Goal: Transaction & Acquisition: Register for event/course

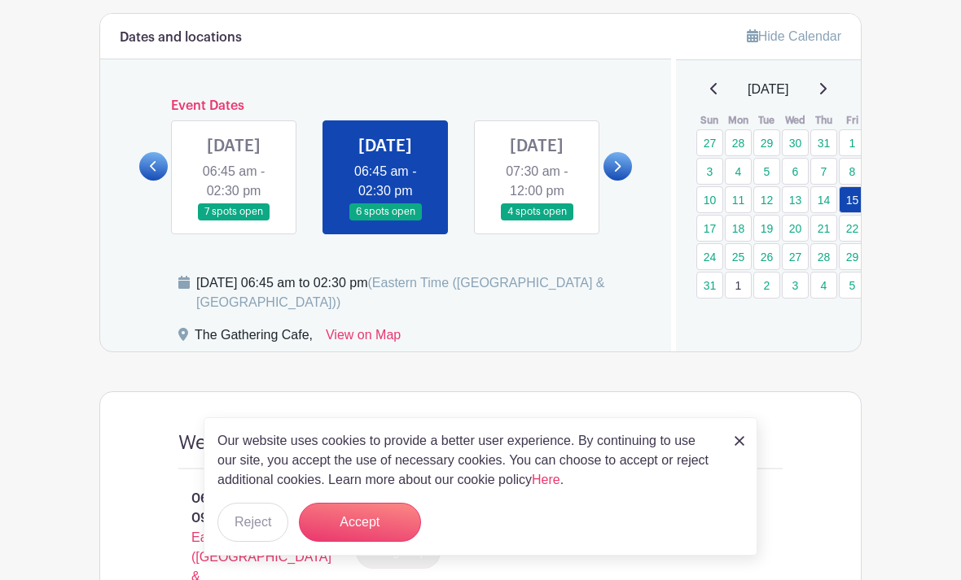
scroll to position [908, 0]
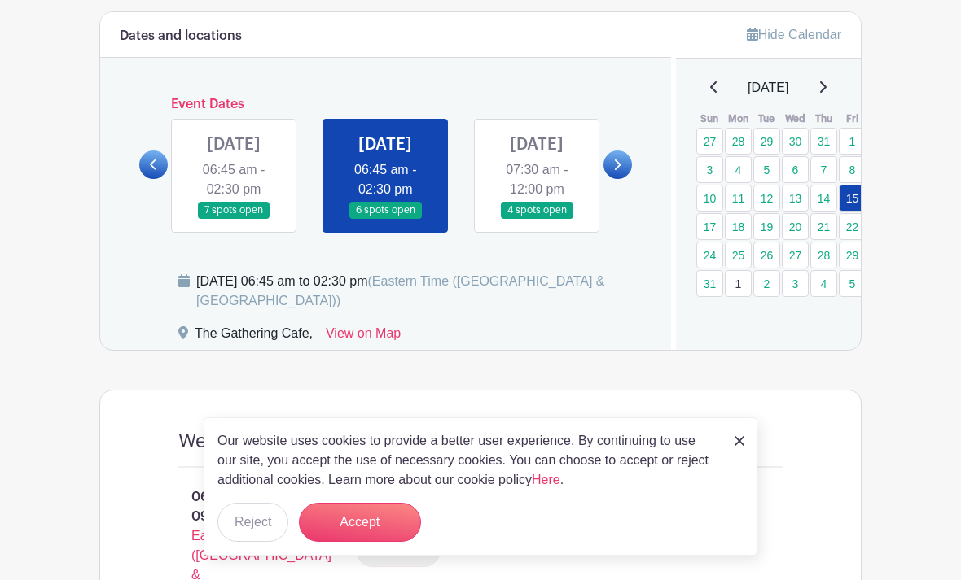
click at [375, 542] on button "Accept" at bounding box center [360, 522] width 122 height 39
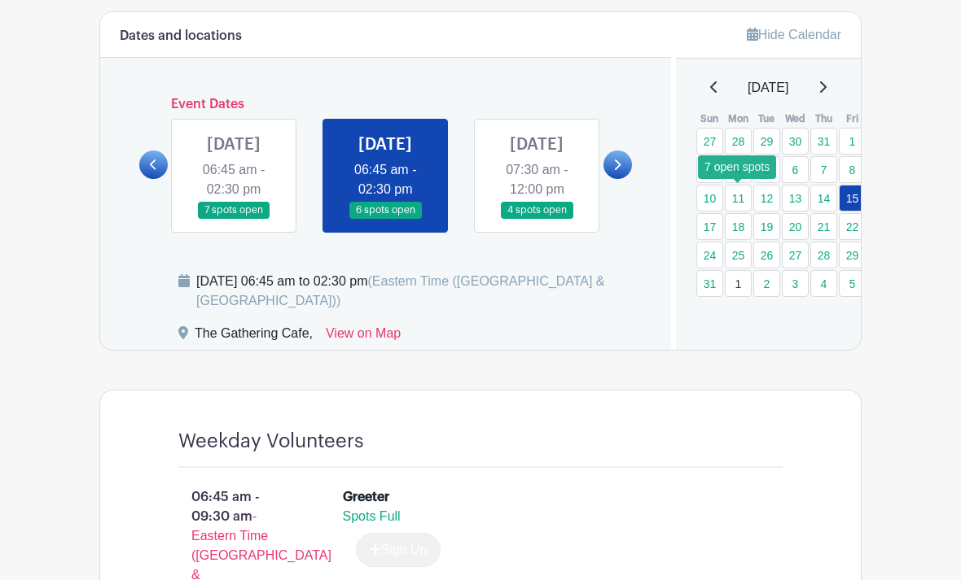
click at [740, 194] on link "11" at bounding box center [738, 198] width 27 height 27
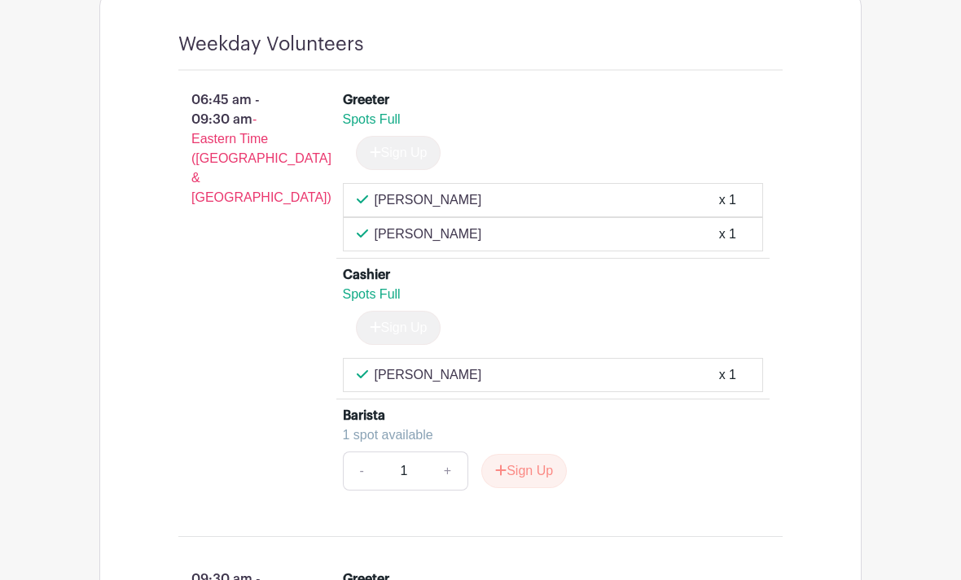
scroll to position [1304, 0]
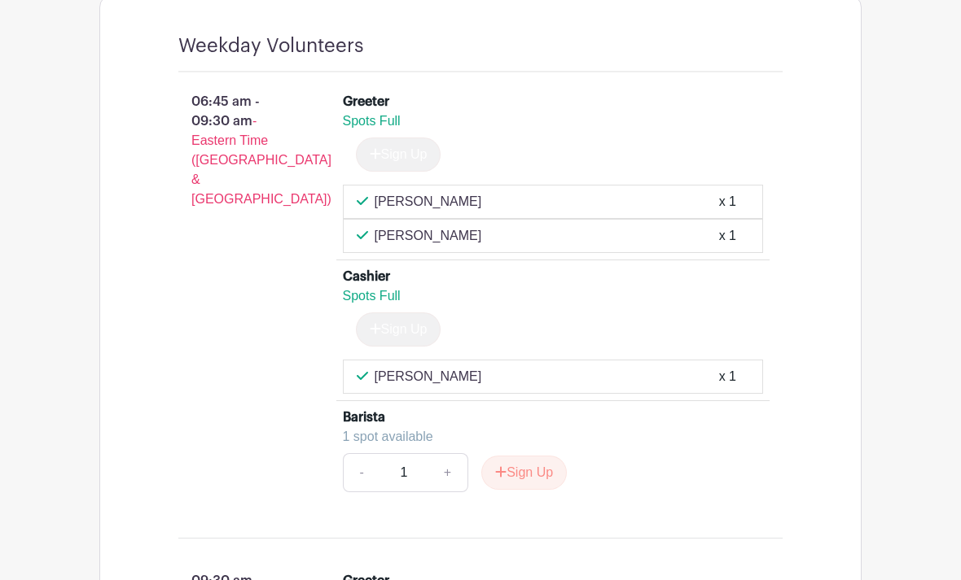
click at [726, 212] on div "x 1" at bounding box center [727, 202] width 17 height 20
click at [499, 212] on div "Richard Broadbooks x 1" at bounding box center [553, 202] width 393 height 20
click at [462, 212] on p "Richard Broadbooks" at bounding box center [427, 202] width 107 height 20
click at [475, 212] on p "Richard Broadbooks" at bounding box center [427, 202] width 107 height 20
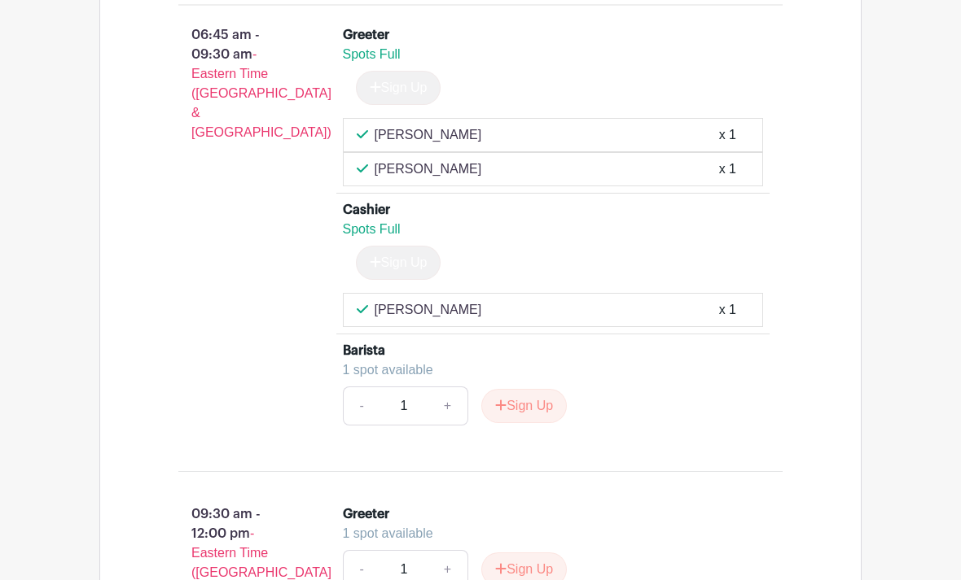
scroll to position [1370, 0]
click at [482, 146] on p "Richard Broadbooks" at bounding box center [427, 136] width 107 height 20
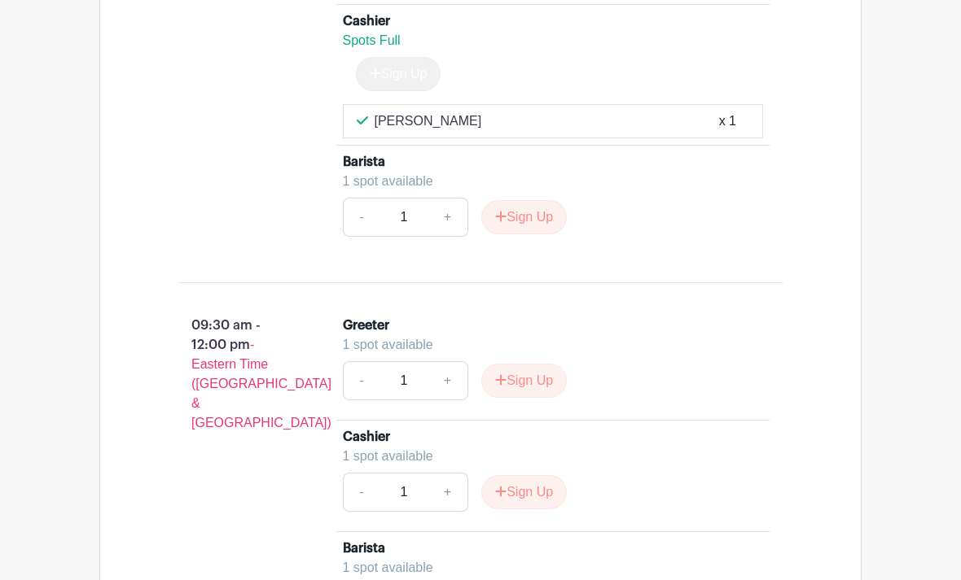
scroll to position [1559, 0]
click at [542, 510] on button "Sign Up" at bounding box center [523, 493] width 85 height 34
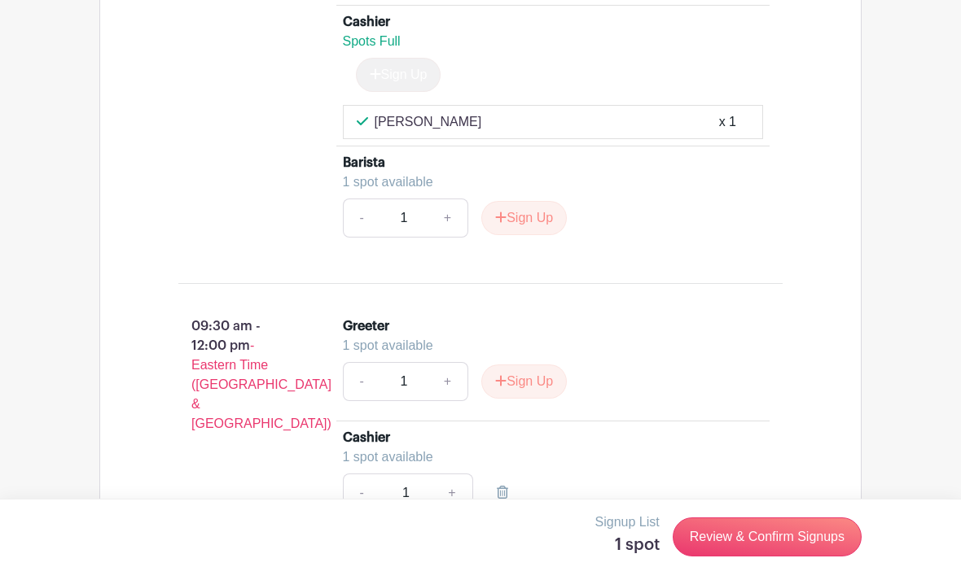
click at [800, 557] on link "Review & Confirm Signups" at bounding box center [766, 537] width 189 height 39
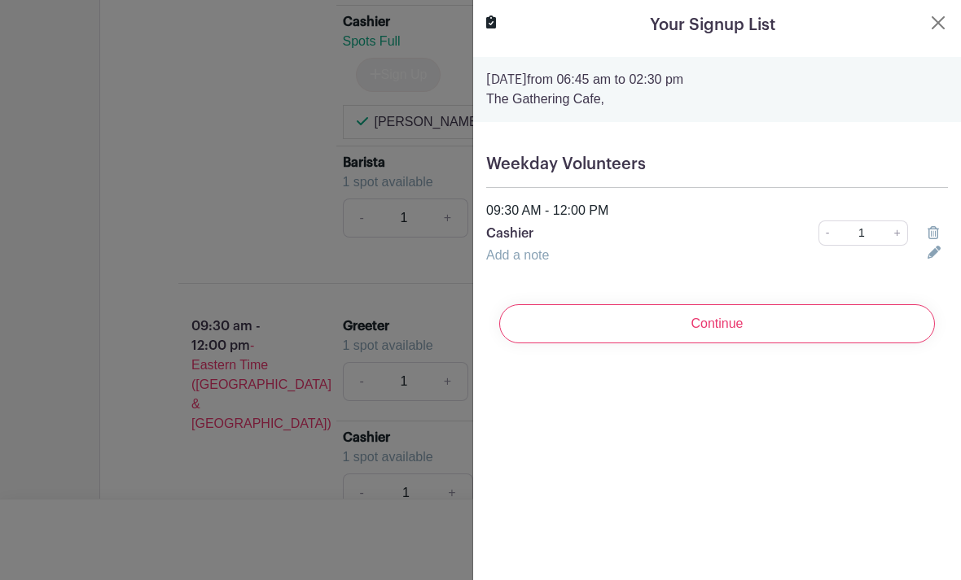
click at [768, 321] on input "Continue" at bounding box center [717, 323] width 436 height 39
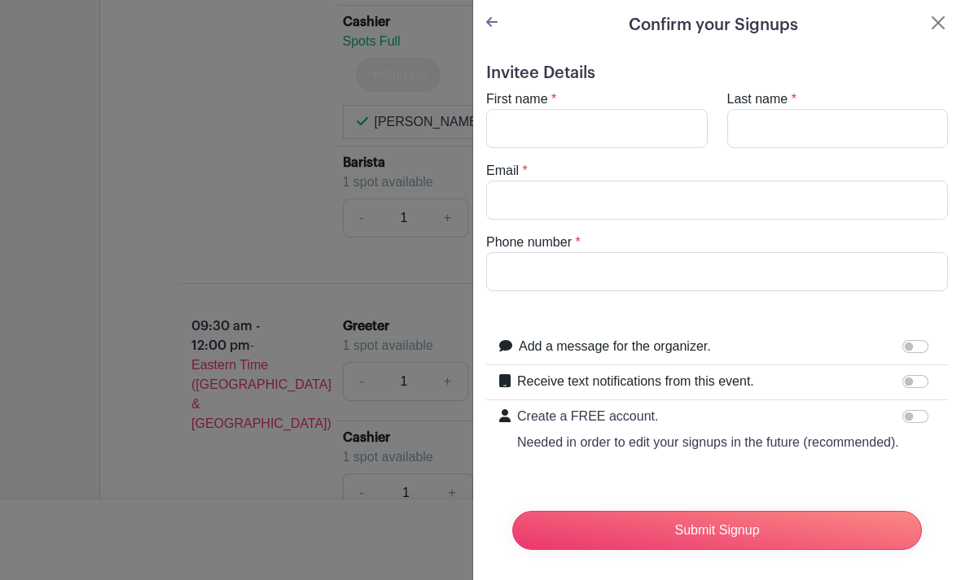
click at [932, 22] on button "Close" at bounding box center [938, 23] width 20 height 20
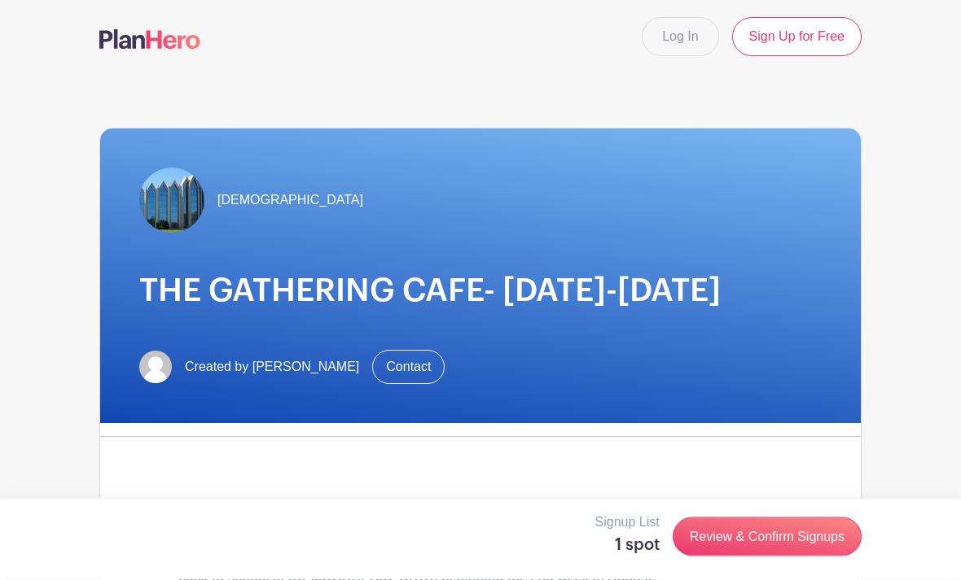
scroll to position [0, 0]
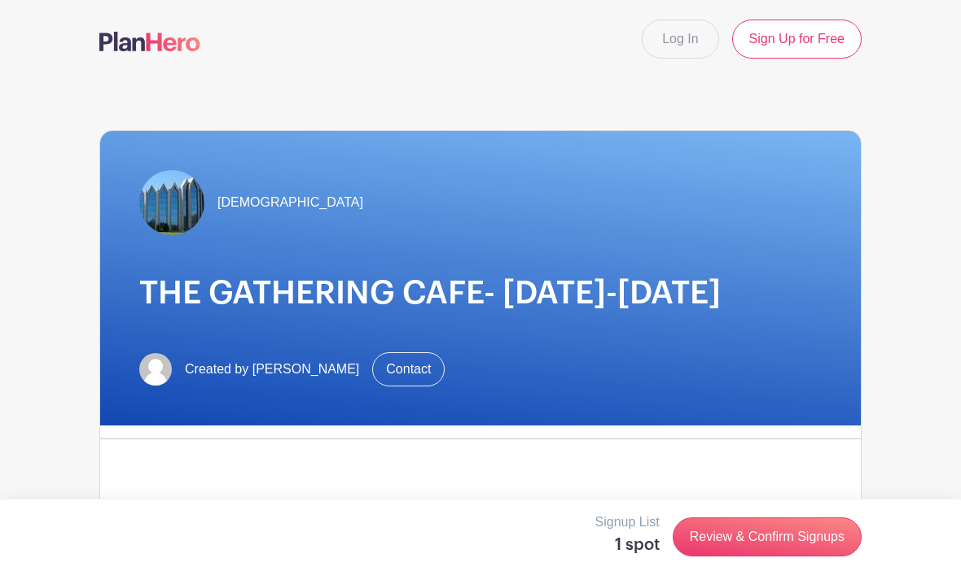
click at [676, 32] on link "Log In" at bounding box center [679, 39] width 77 height 39
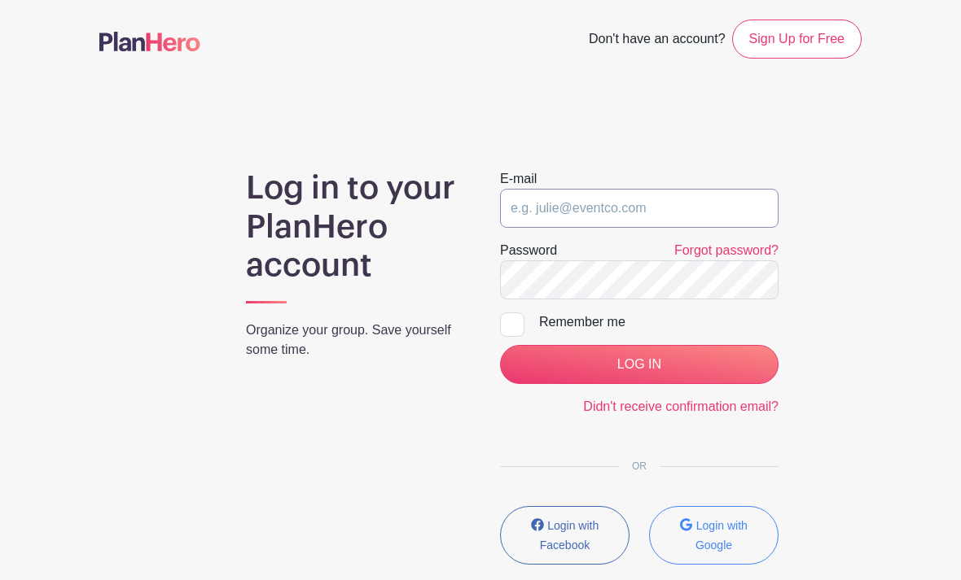
click at [608, 206] on input "email" at bounding box center [639, 208] width 278 height 39
click at [795, 266] on div "E-mail Password Forgot password? Remember me LOG IN Didn't receive confirmation…" at bounding box center [638, 373] width 317 height 409
click at [541, 211] on input "email" at bounding box center [639, 208] width 278 height 39
type input "[EMAIL_ADDRESS][DOMAIN_NAME]"
click at [700, 359] on input "LOG IN" at bounding box center [639, 364] width 278 height 39
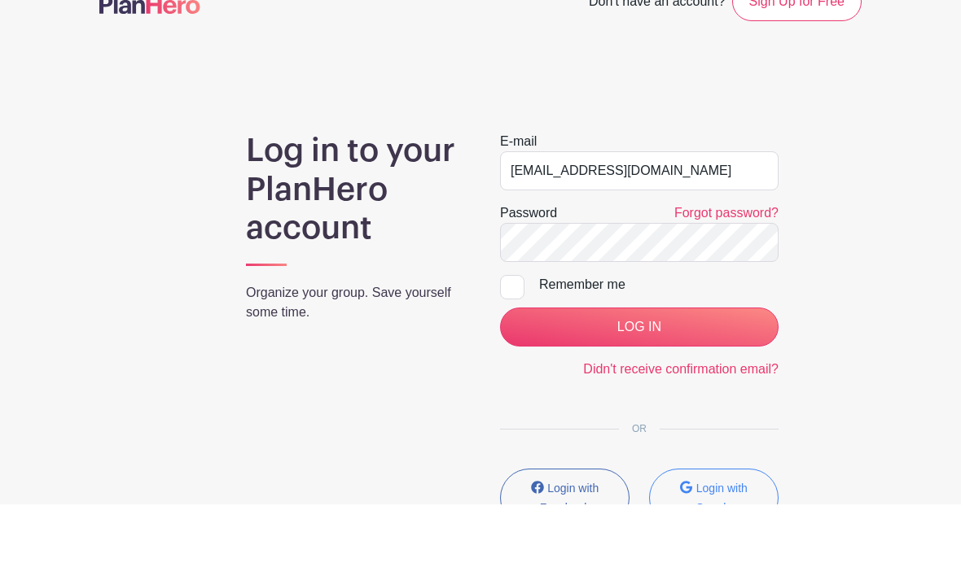
click at [734, 384] on input "LOG IN" at bounding box center [639, 403] width 278 height 39
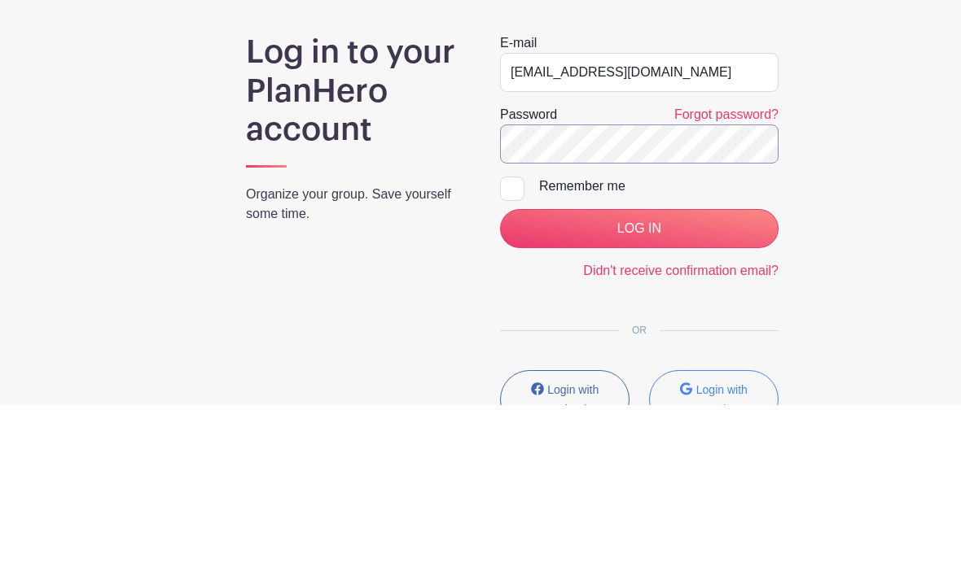
click at [638, 384] on input "LOG IN" at bounding box center [639, 403] width 278 height 39
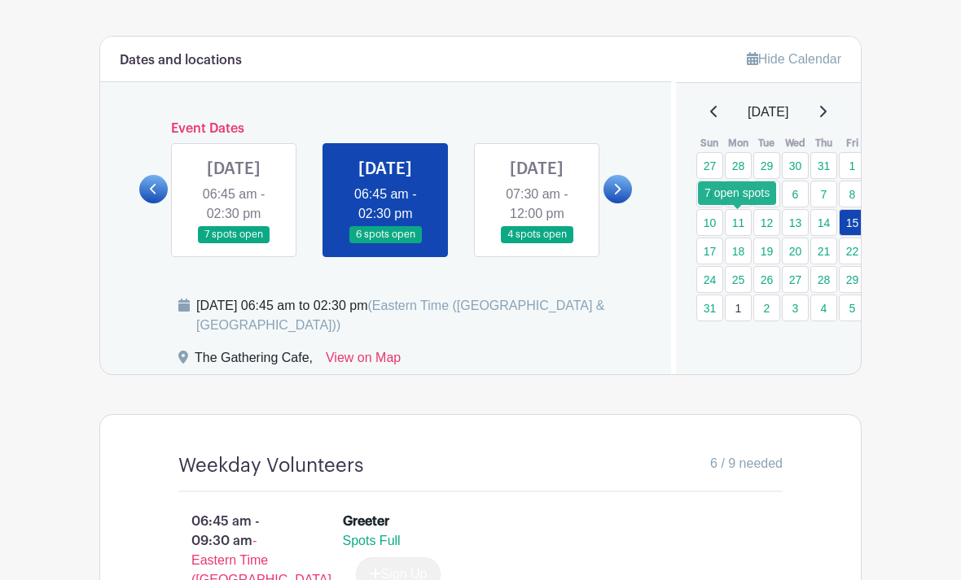
scroll to position [970, 0]
click at [739, 227] on link "11" at bounding box center [738, 222] width 27 height 27
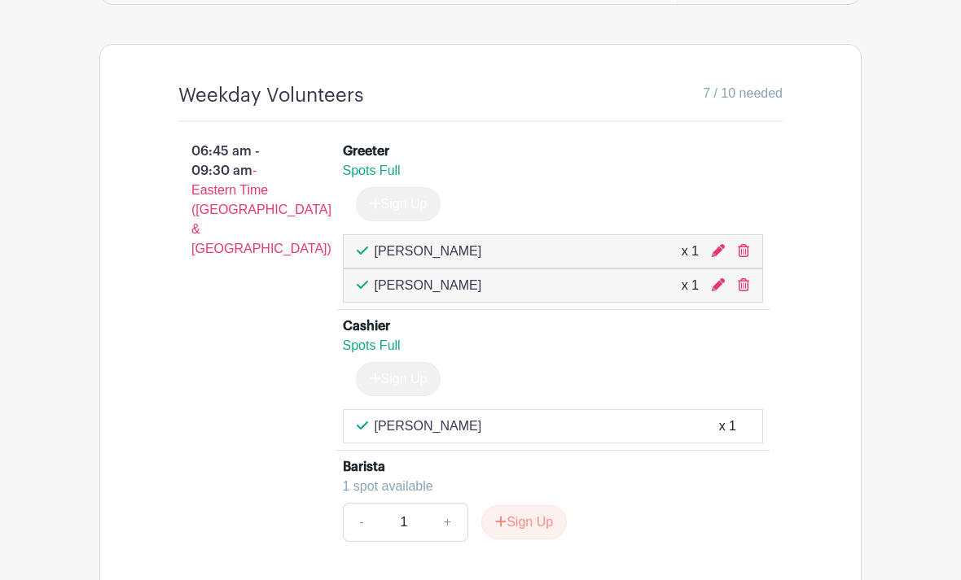
scroll to position [1359, 0]
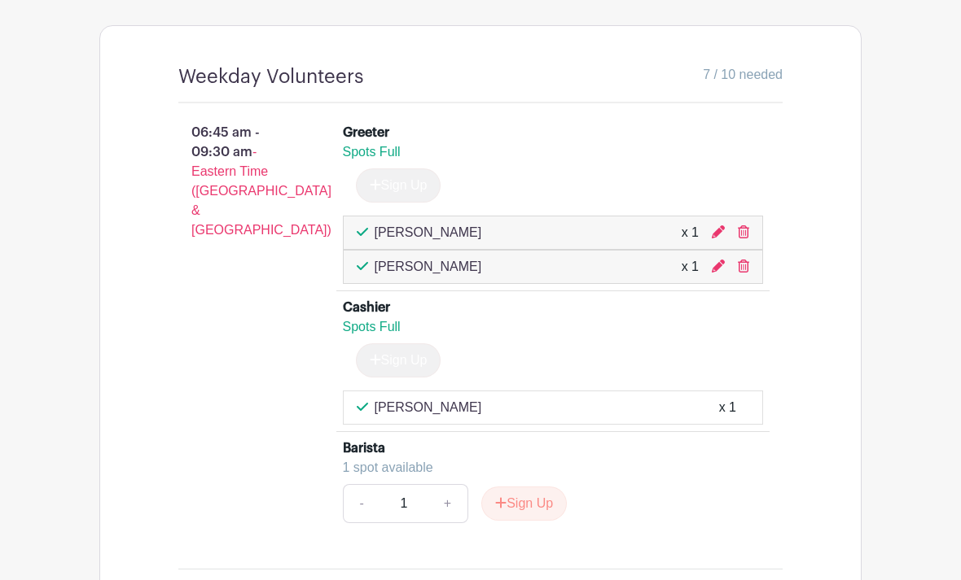
click at [747, 239] on icon at bounding box center [743, 232] width 11 height 13
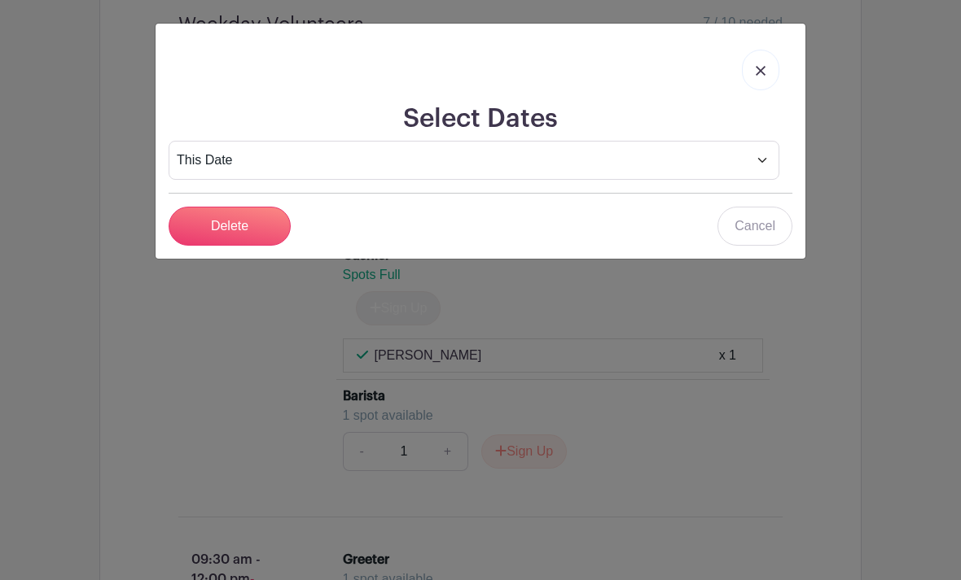
click at [267, 230] on input "Delete" at bounding box center [230, 226] width 122 height 39
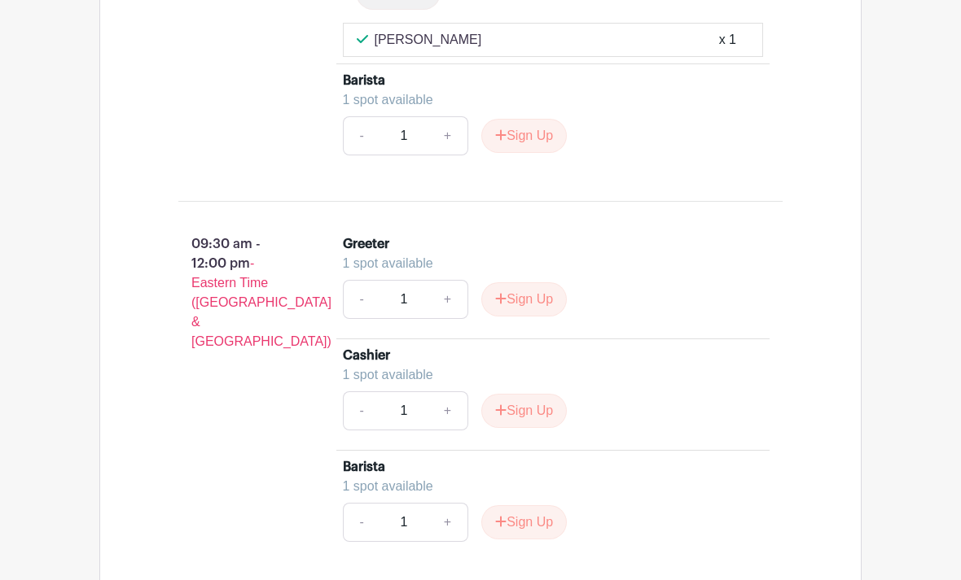
scroll to position [1701, 0]
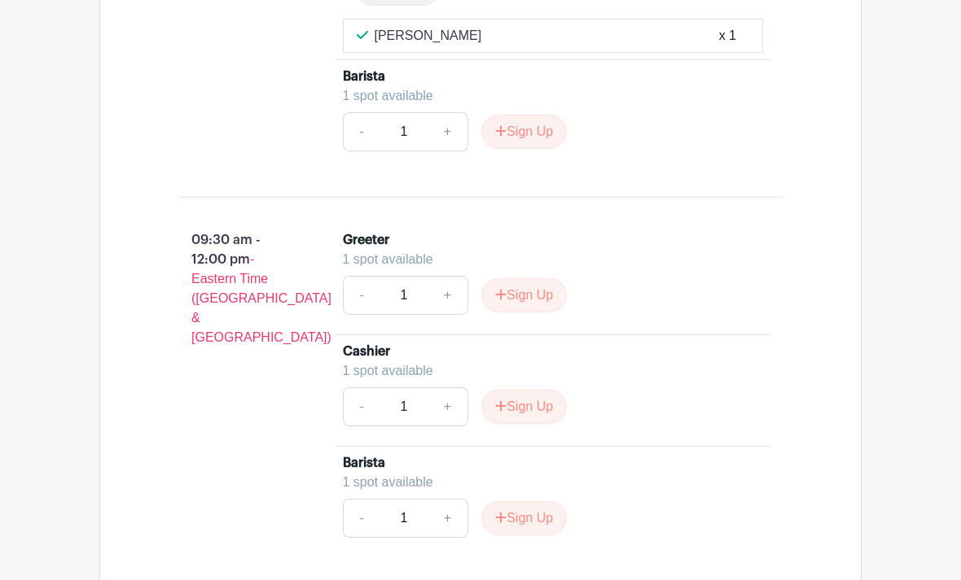
click at [545, 425] on button "Sign Up" at bounding box center [523, 408] width 85 height 34
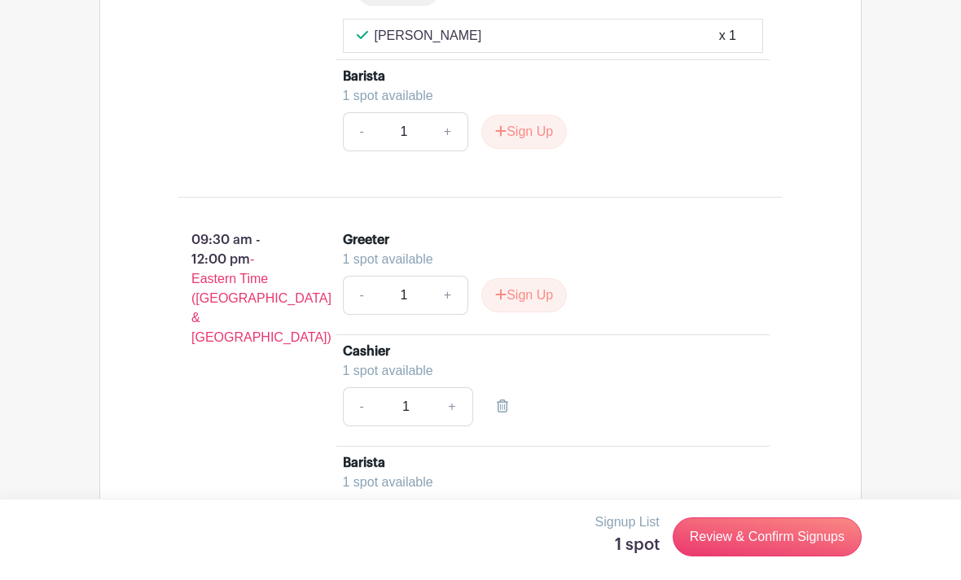
click at [764, 557] on link "Review & Confirm Signups" at bounding box center [766, 537] width 189 height 39
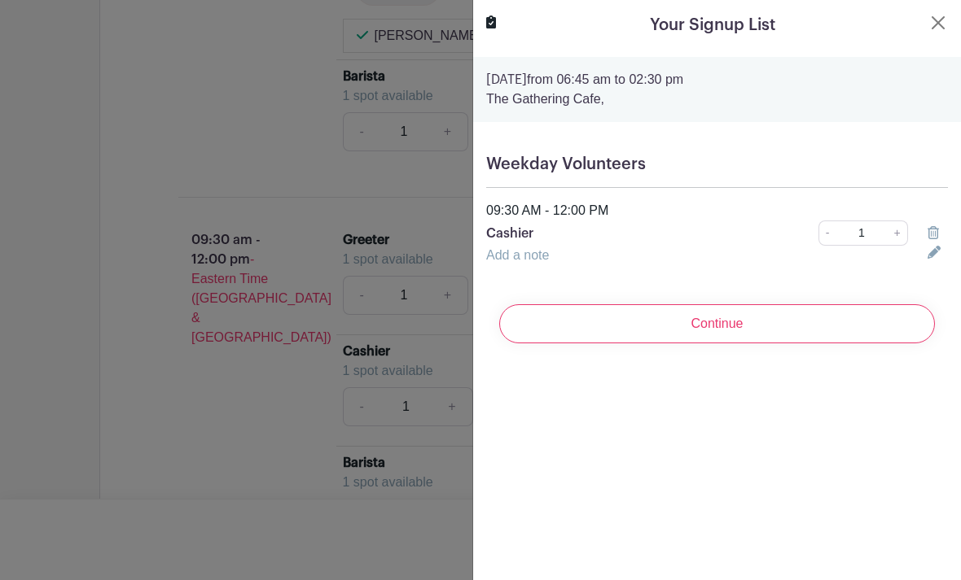
click at [714, 315] on input "Continue" at bounding box center [717, 323] width 436 height 39
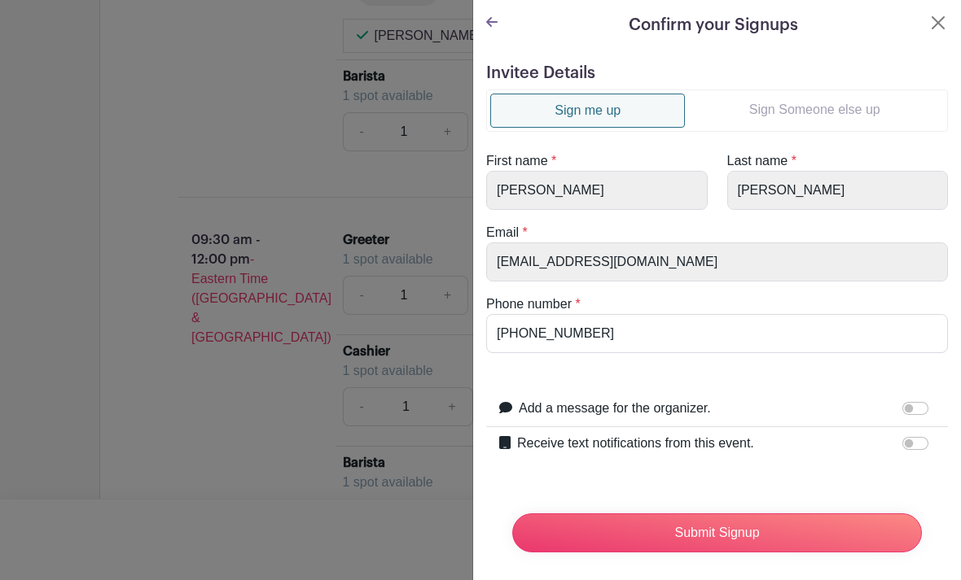
click at [843, 106] on link "Sign Someone else up" at bounding box center [814, 110] width 259 height 33
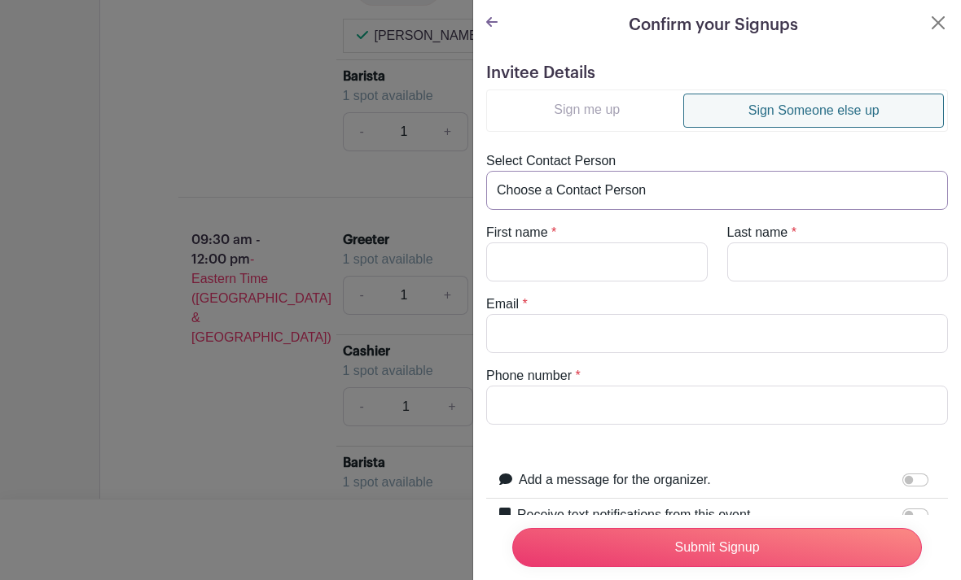
click at [711, 184] on select "Choose a Contact Person Anna Fenno (afenno@helenadamsrealty.com) Aries Tanggani…" at bounding box center [717, 190] width 462 height 39
select select "broadbooks@mac.com"
type input "Dick"
type input "Broadbooks"
type input "broadbooks@mac.com"
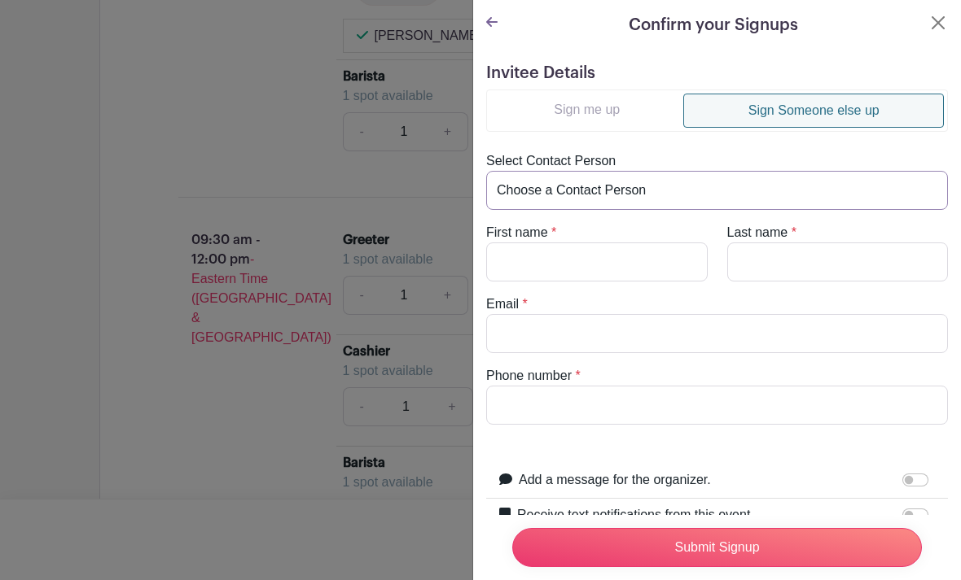
type input "4849473706"
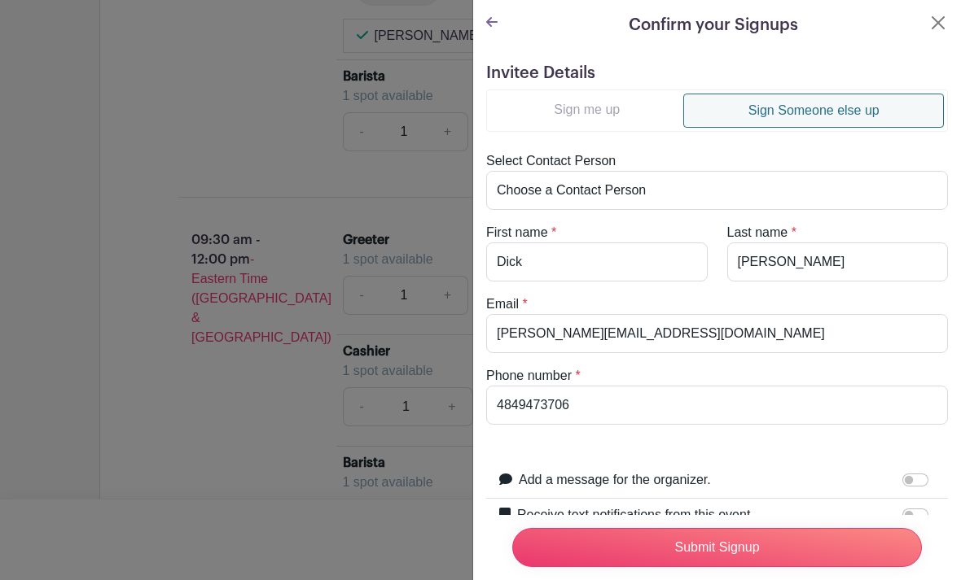
click at [760, 567] on input "Submit Signup" at bounding box center [716, 547] width 409 height 39
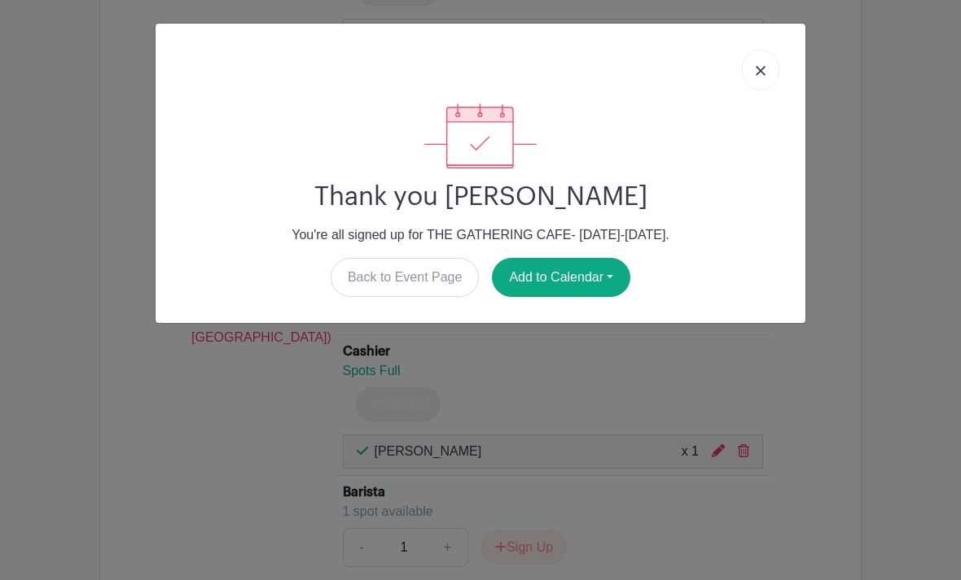
click at [758, 72] on img at bounding box center [760, 71] width 10 height 10
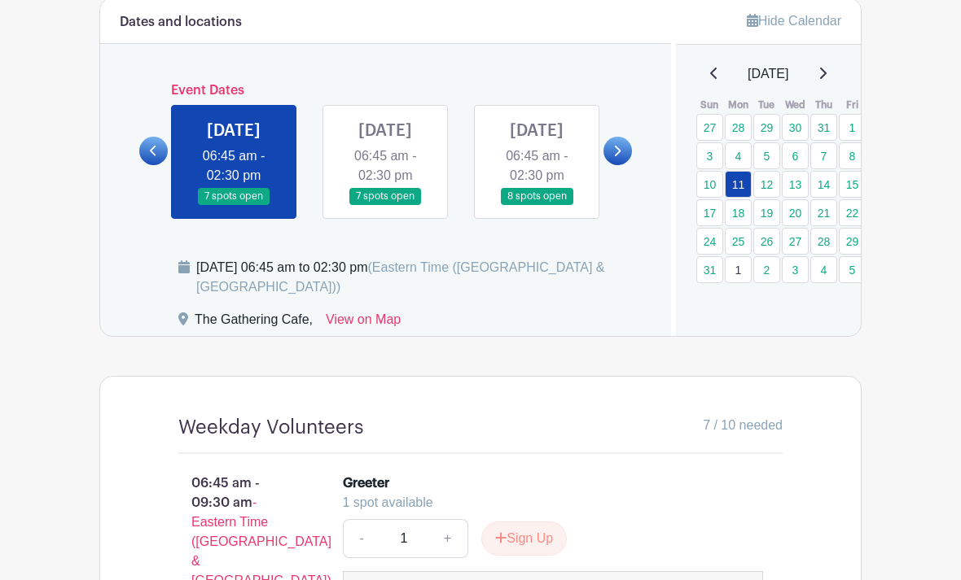
scroll to position [1008, 0]
click at [385, 206] on link at bounding box center [385, 206] width 0 height 0
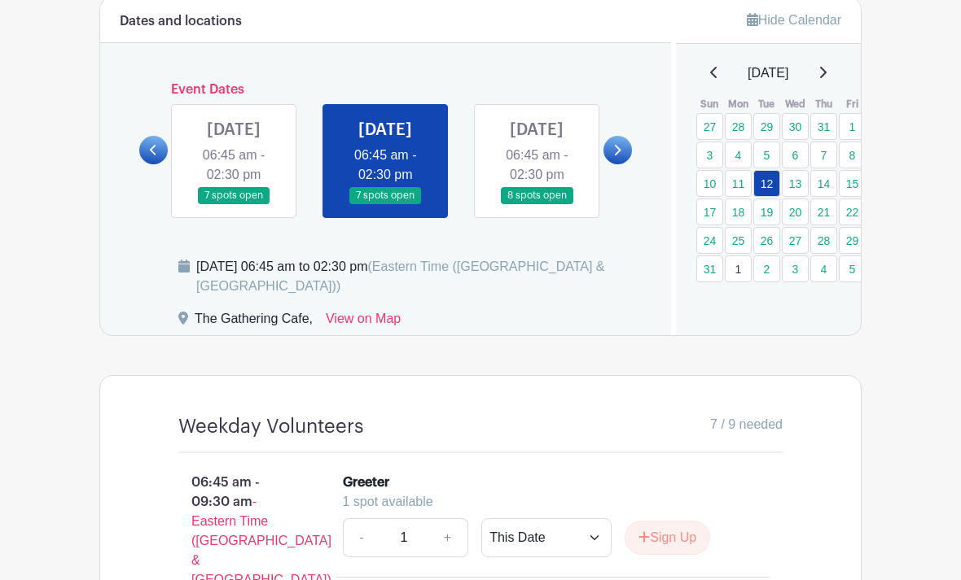
scroll to position [1009, 0]
click at [799, 187] on link "13" at bounding box center [795, 183] width 27 height 27
